Goal: Task Accomplishment & Management: Use online tool/utility

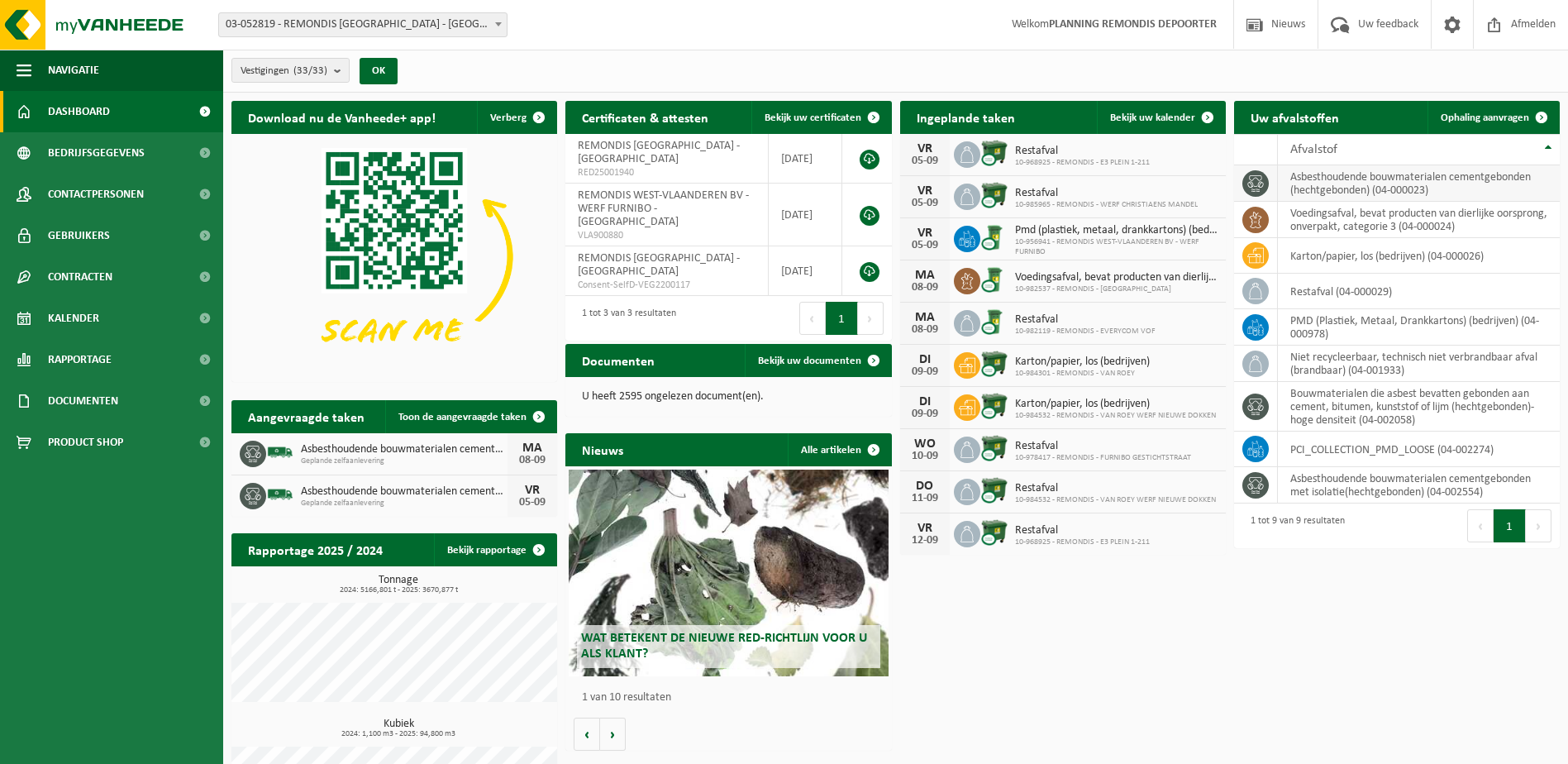
drag, startPoint x: 1468, startPoint y: 120, endPoint x: 1275, endPoint y: 178, distance: 201.5
click at [1468, 120] on span "Ophaling aanvragen" at bounding box center [1485, 117] width 88 height 10
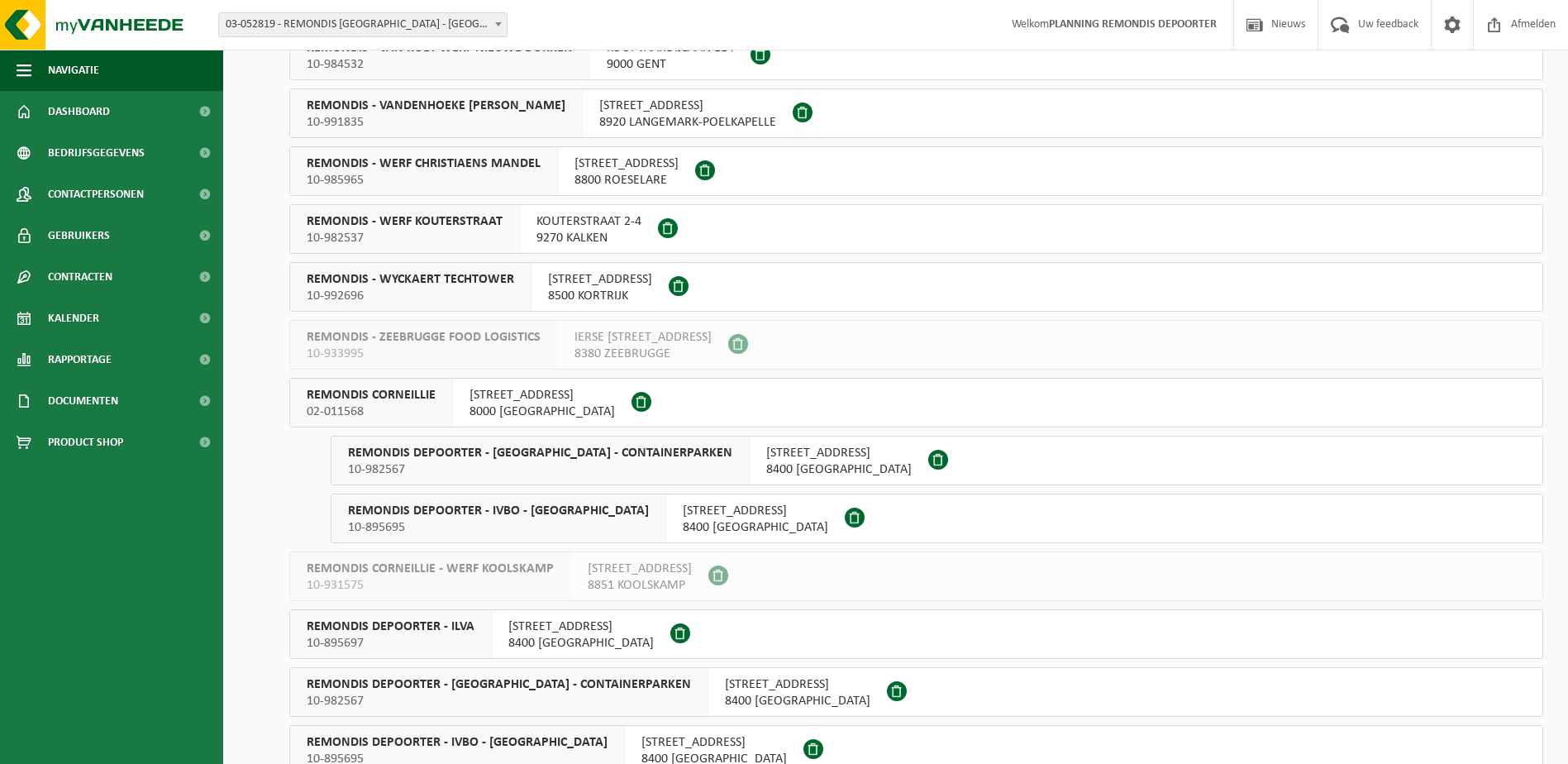
scroll to position [827, 0]
click at [468, 401] on div "KRAKELEWEG 59 8000 BRUGGE" at bounding box center [543, 401] width 178 height 48
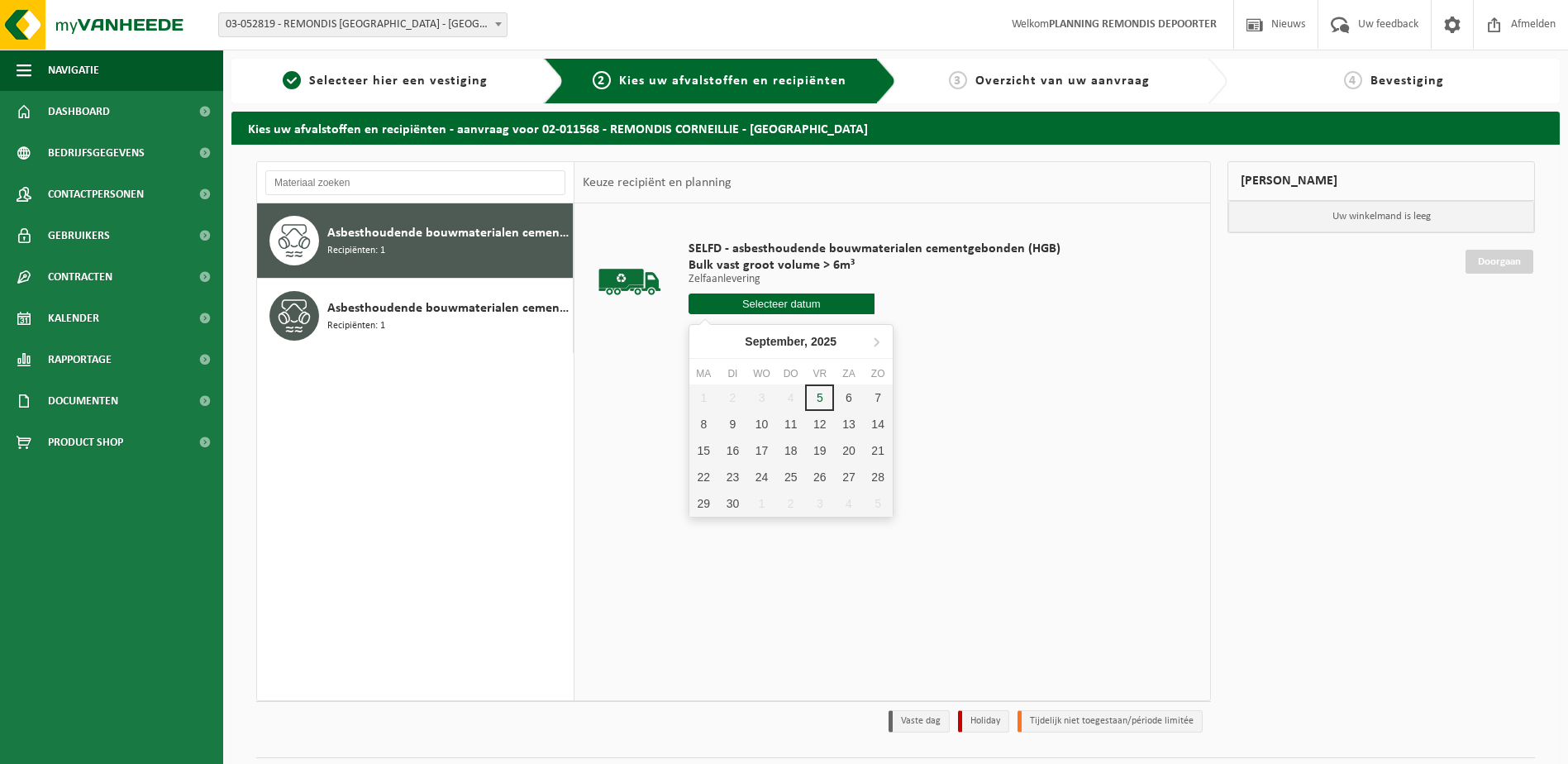
click at [803, 300] on input "text" at bounding box center [781, 304] width 186 height 21
click at [697, 424] on div "8" at bounding box center [703, 424] width 29 height 26
type input "Van 2025-09-08"
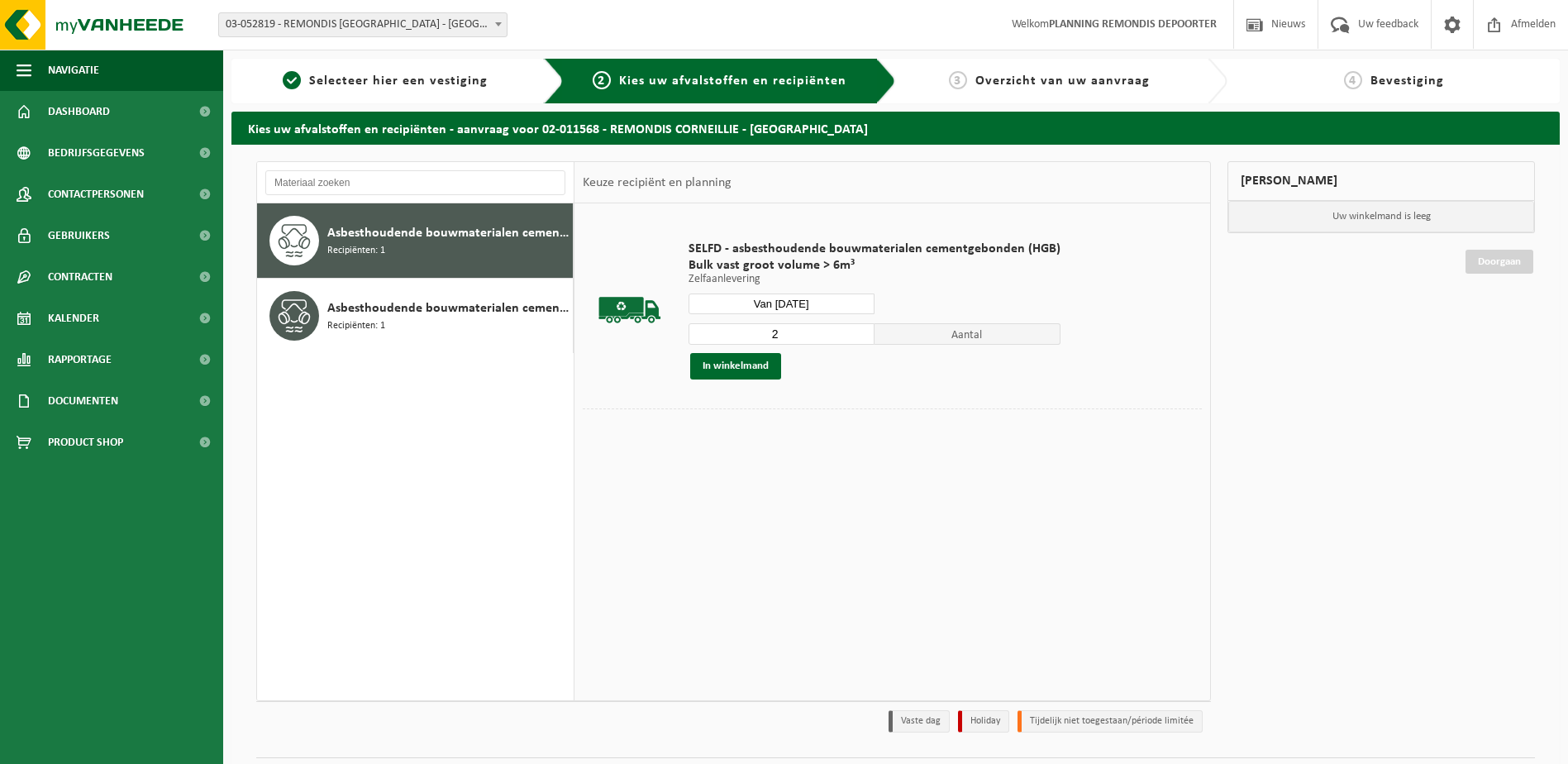
type input "2"
click at [855, 329] on input "2" at bounding box center [781, 333] width 186 height 22
click at [758, 359] on button "In winkelmand" at bounding box center [735, 366] width 91 height 26
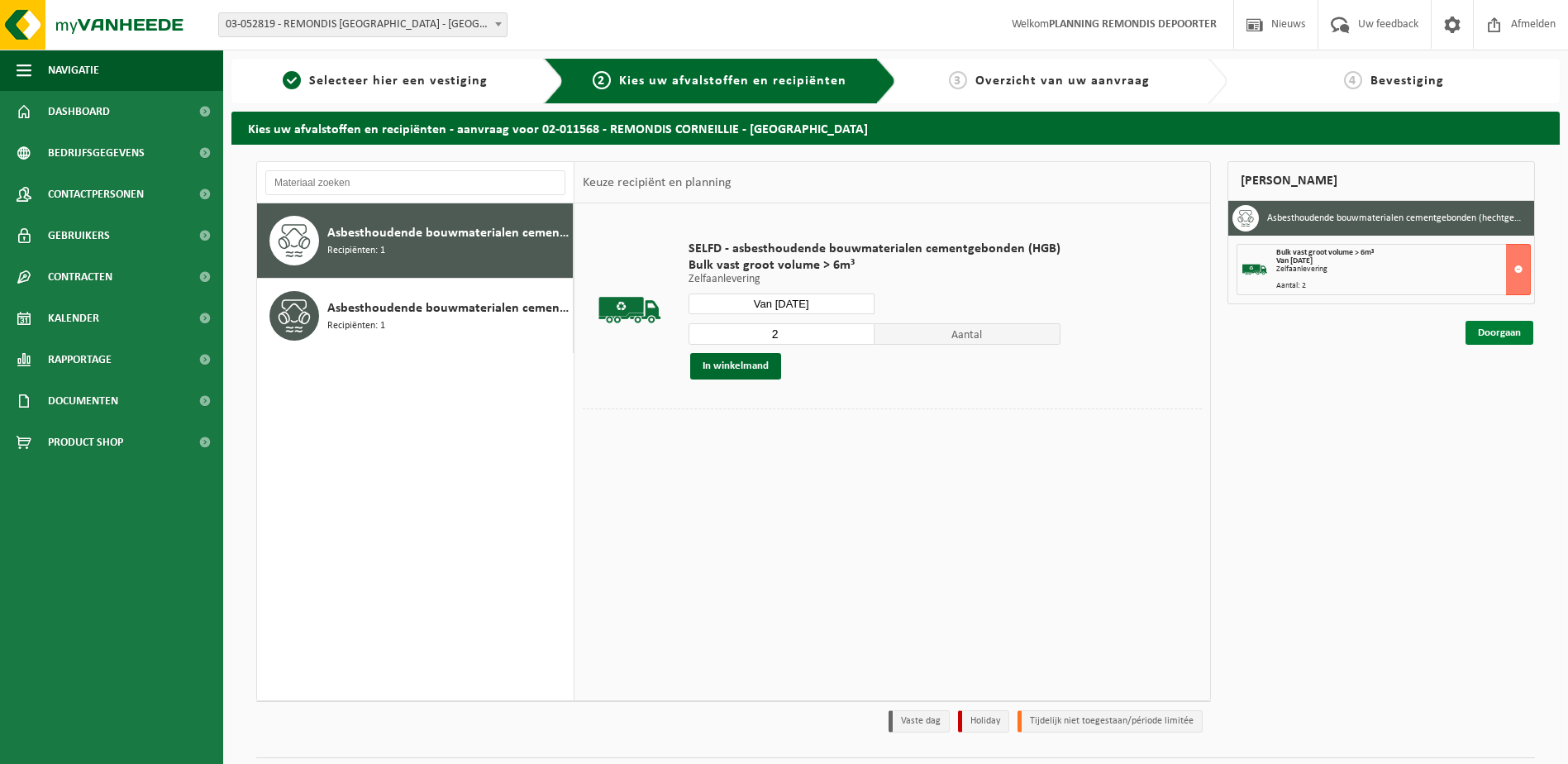
click at [1475, 333] on link "Doorgaan" at bounding box center [1499, 333] width 68 height 24
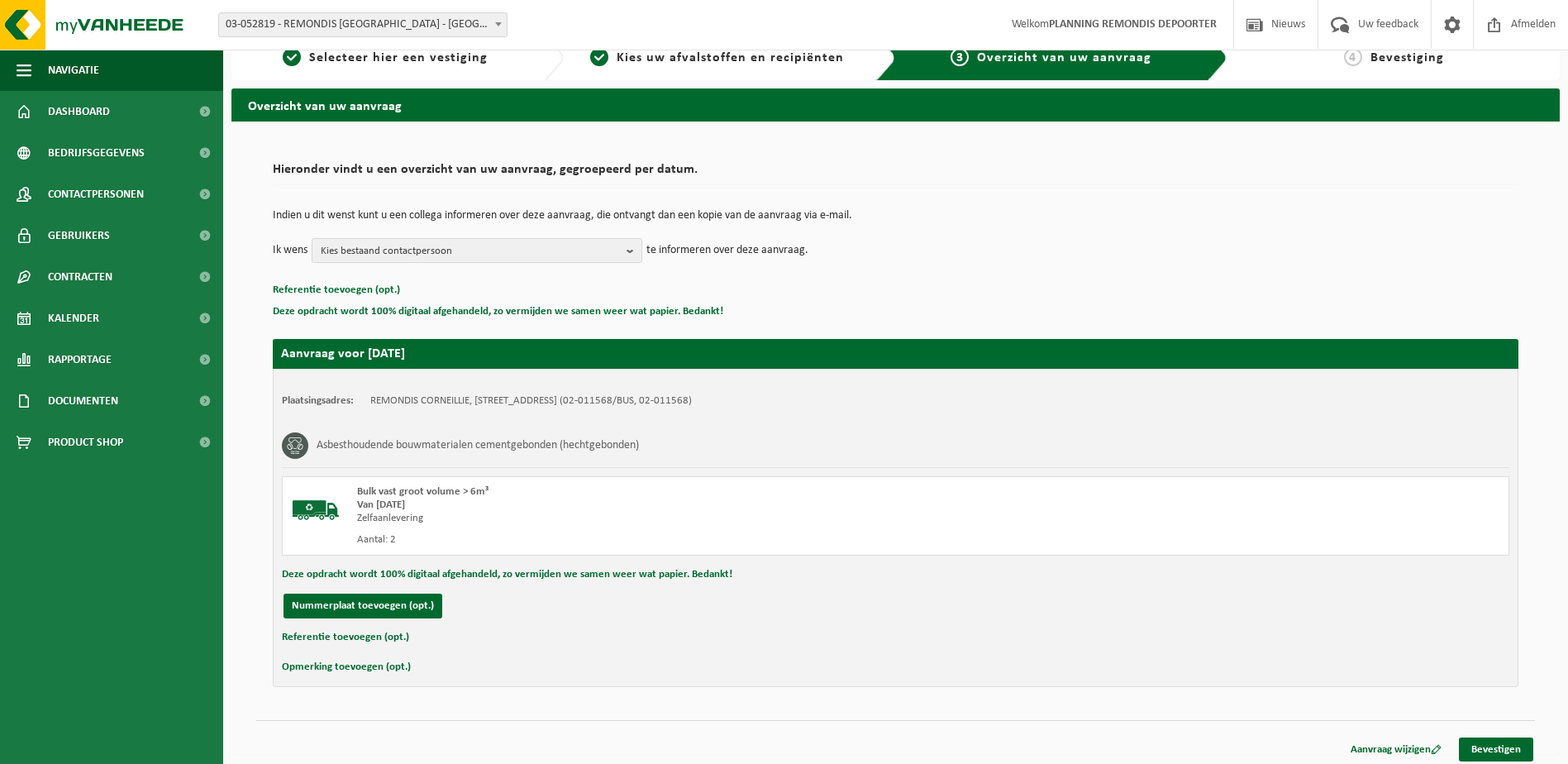
scroll to position [30, 0]
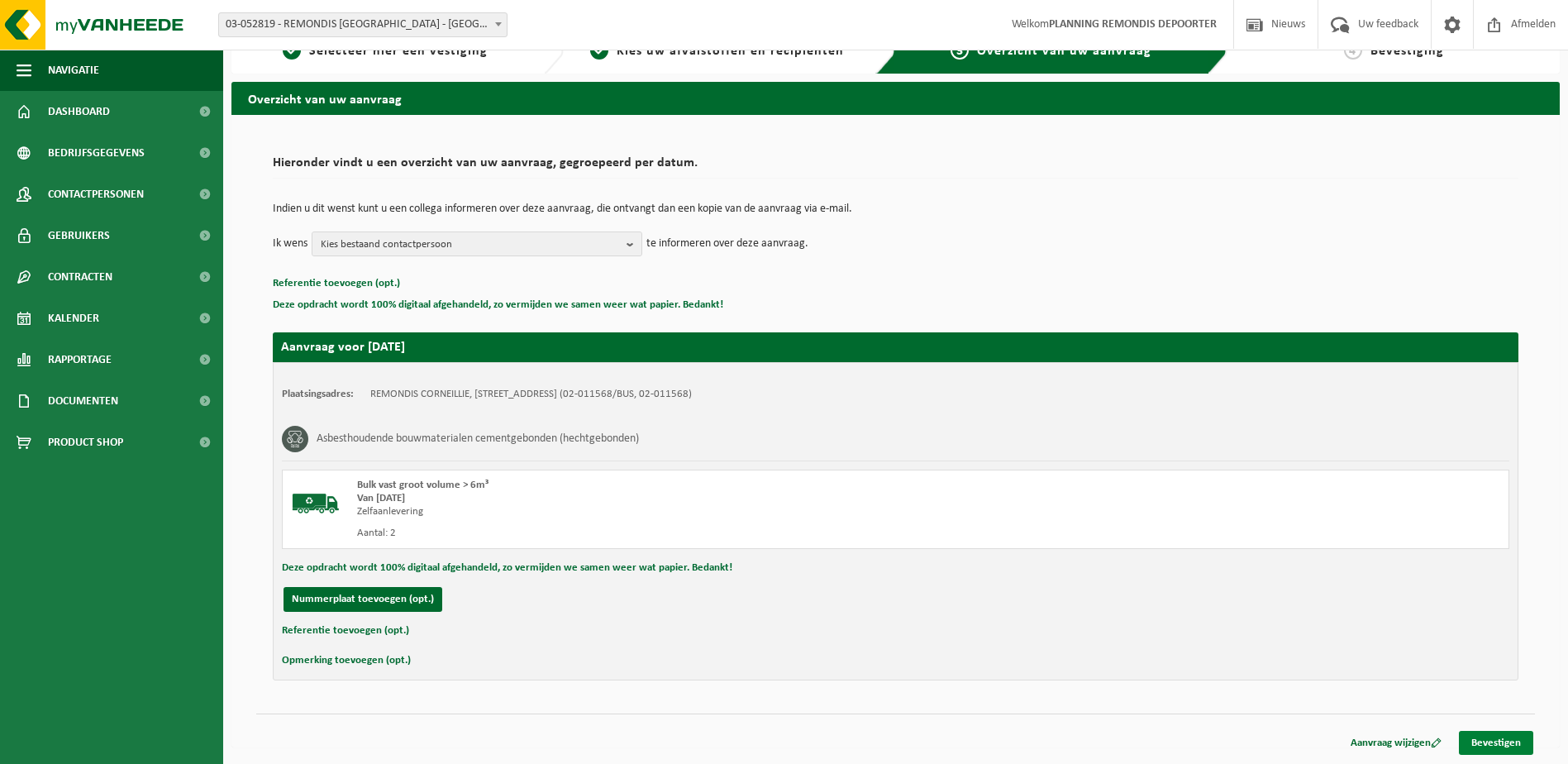
click at [1515, 747] on link "Bevestigen" at bounding box center [1496, 742] width 74 height 24
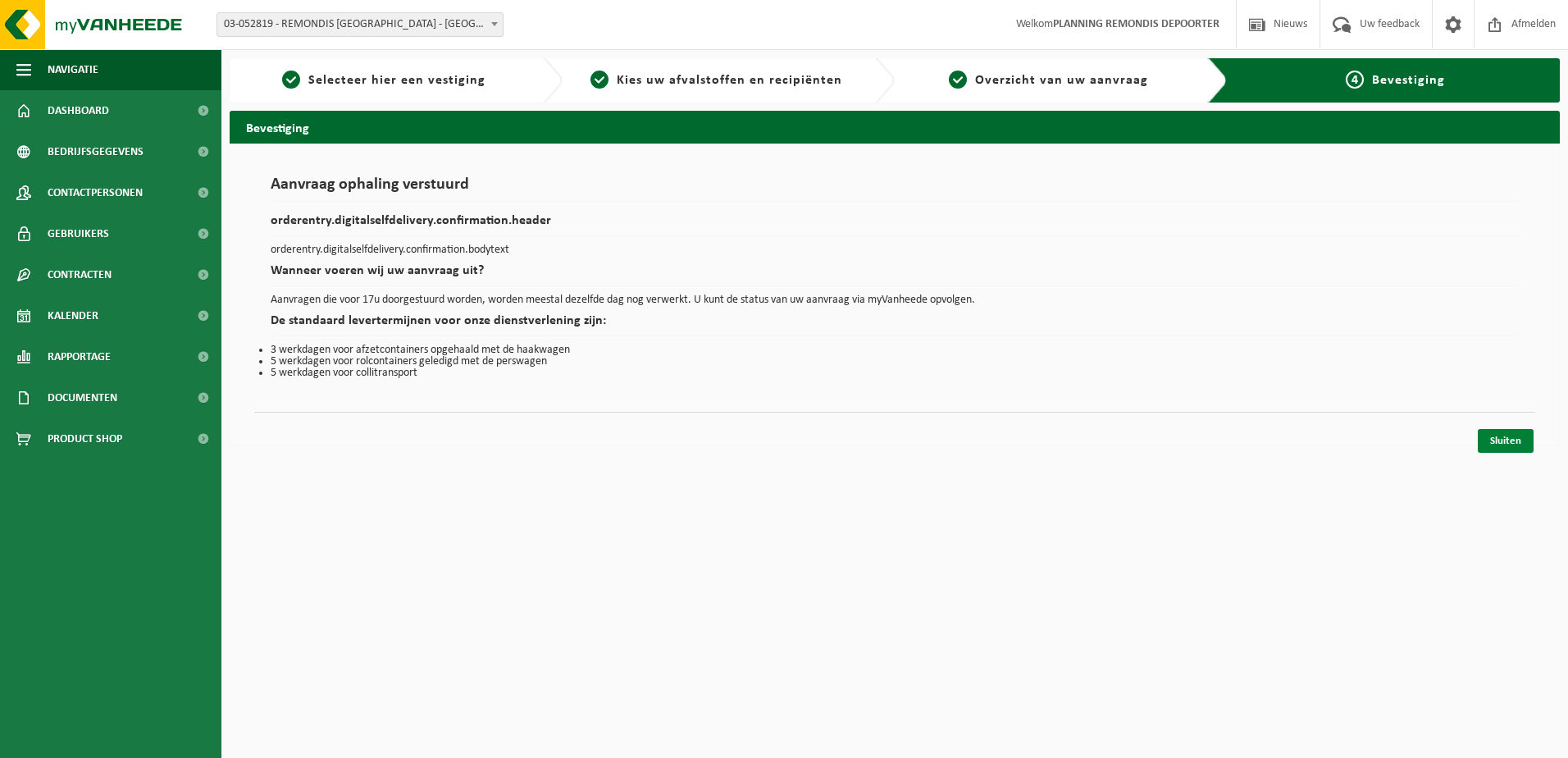
click at [1504, 442] on link "Sluiten" at bounding box center [1506, 441] width 56 height 24
